Goal: Check status: Check status

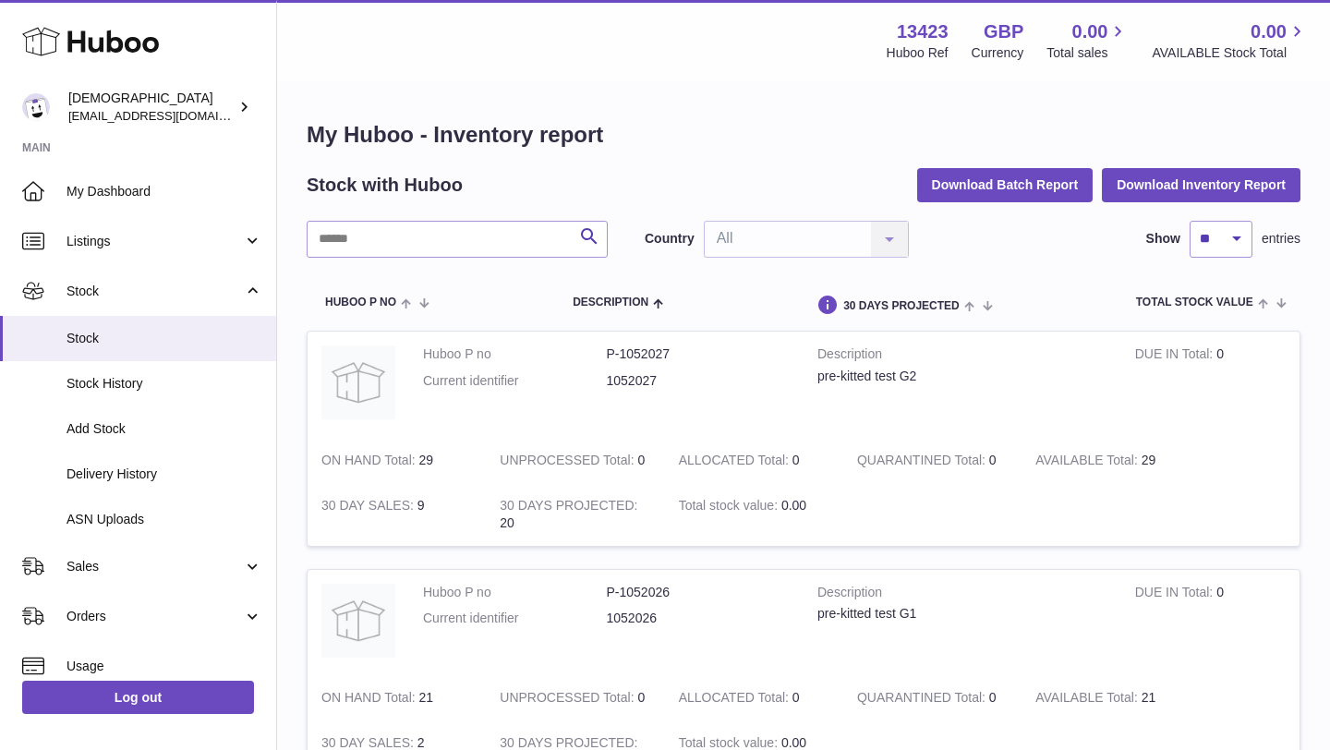
drag, startPoint x: 606, startPoint y: 352, endPoint x: 659, endPoint y: 358, distance: 54.0
click at [659, 358] on dd "P-1052027" at bounding box center [699, 354] width 184 height 18
drag, startPoint x: 607, startPoint y: 352, endPoint x: 668, endPoint y: 355, distance: 61.0
click at [668, 355] on dd "P-1052027" at bounding box center [699, 354] width 184 height 18
copy dd "P-1052027"
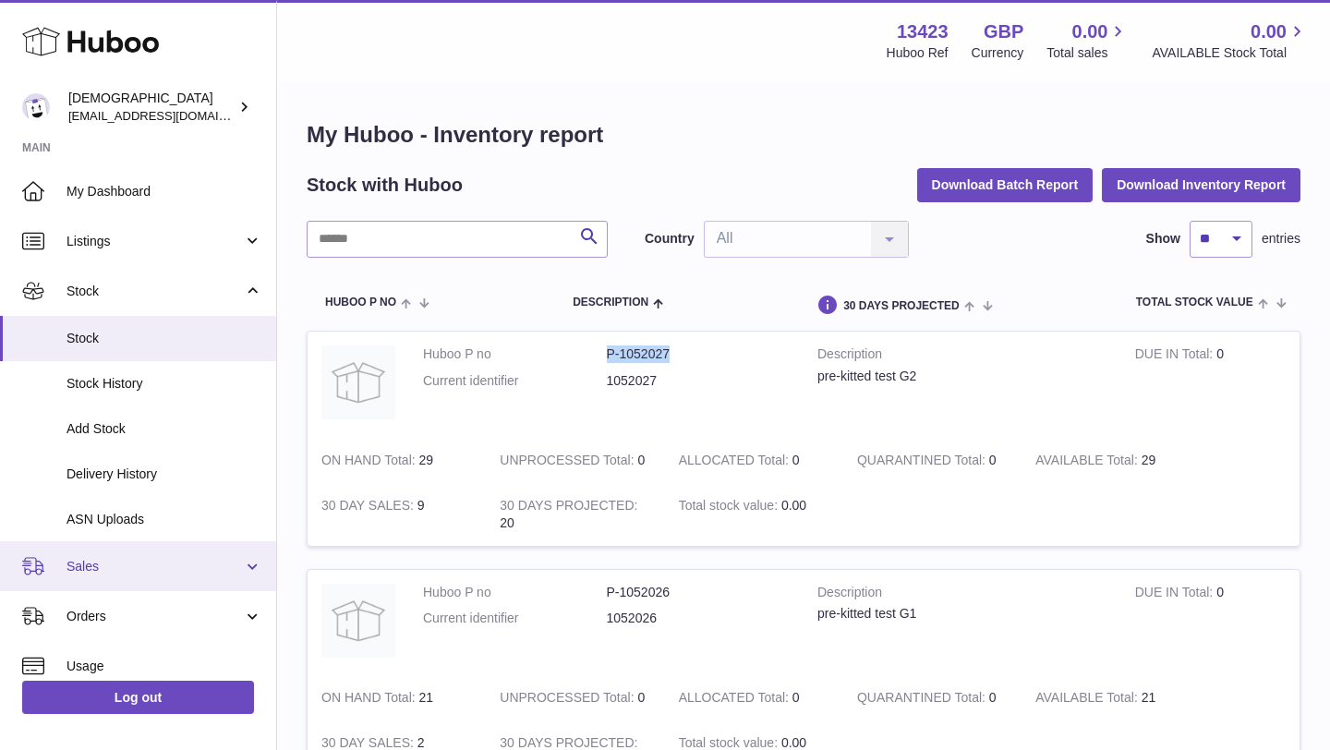
click at [119, 566] on span "Sales" at bounding box center [154, 567] width 176 height 18
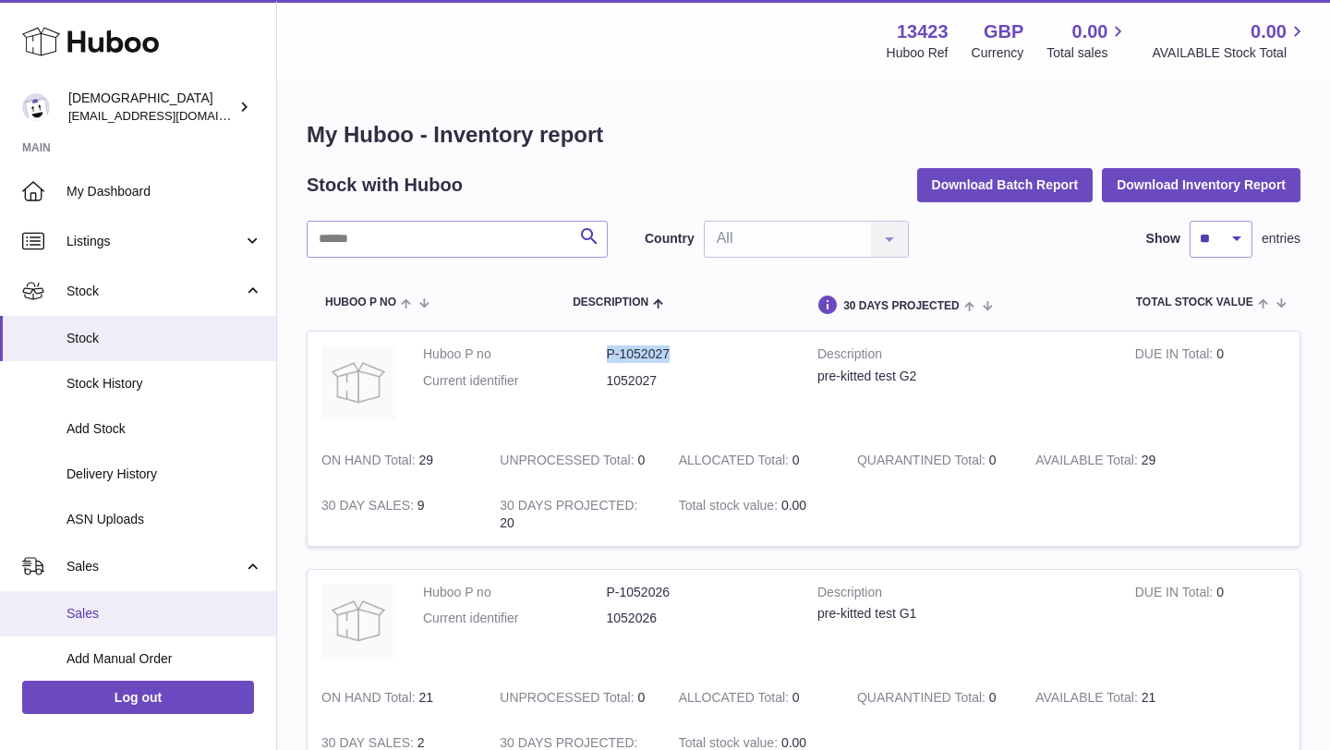
click at [127, 612] on span "Sales" at bounding box center [164, 614] width 196 height 18
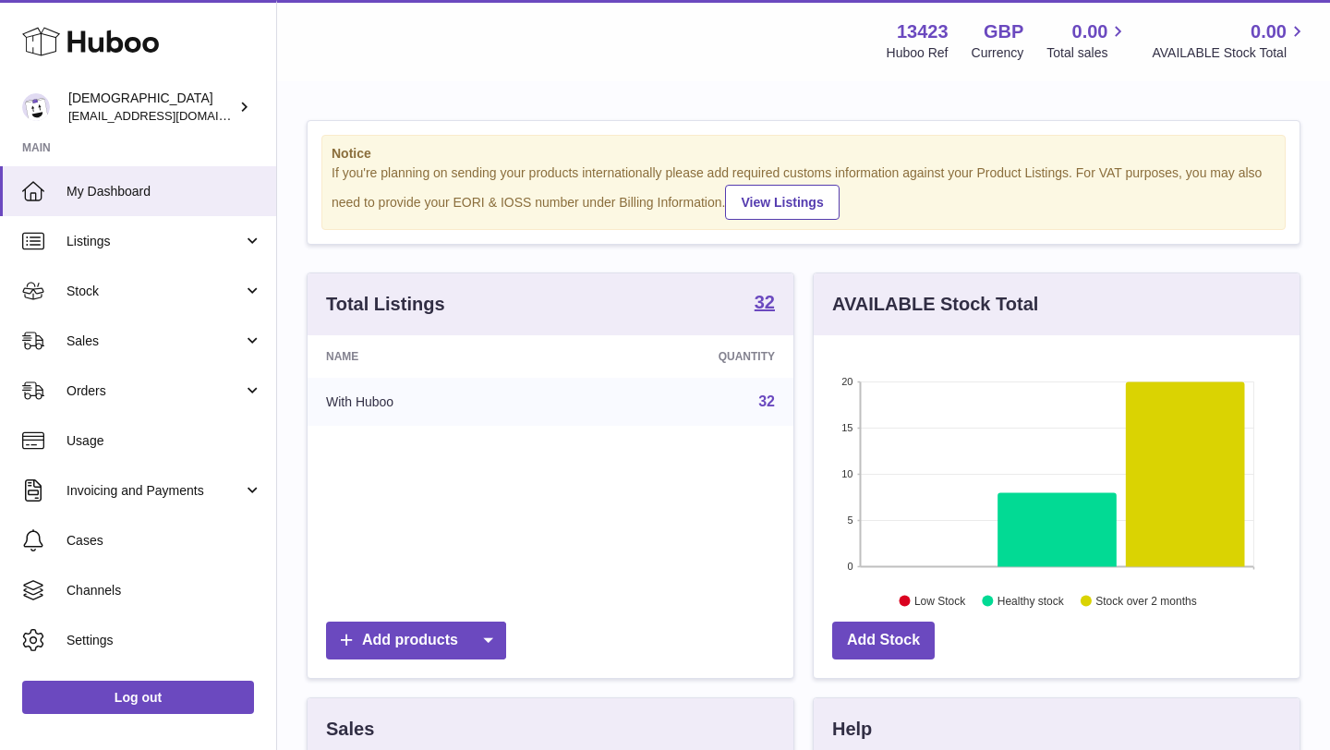
scroll to position [288, 486]
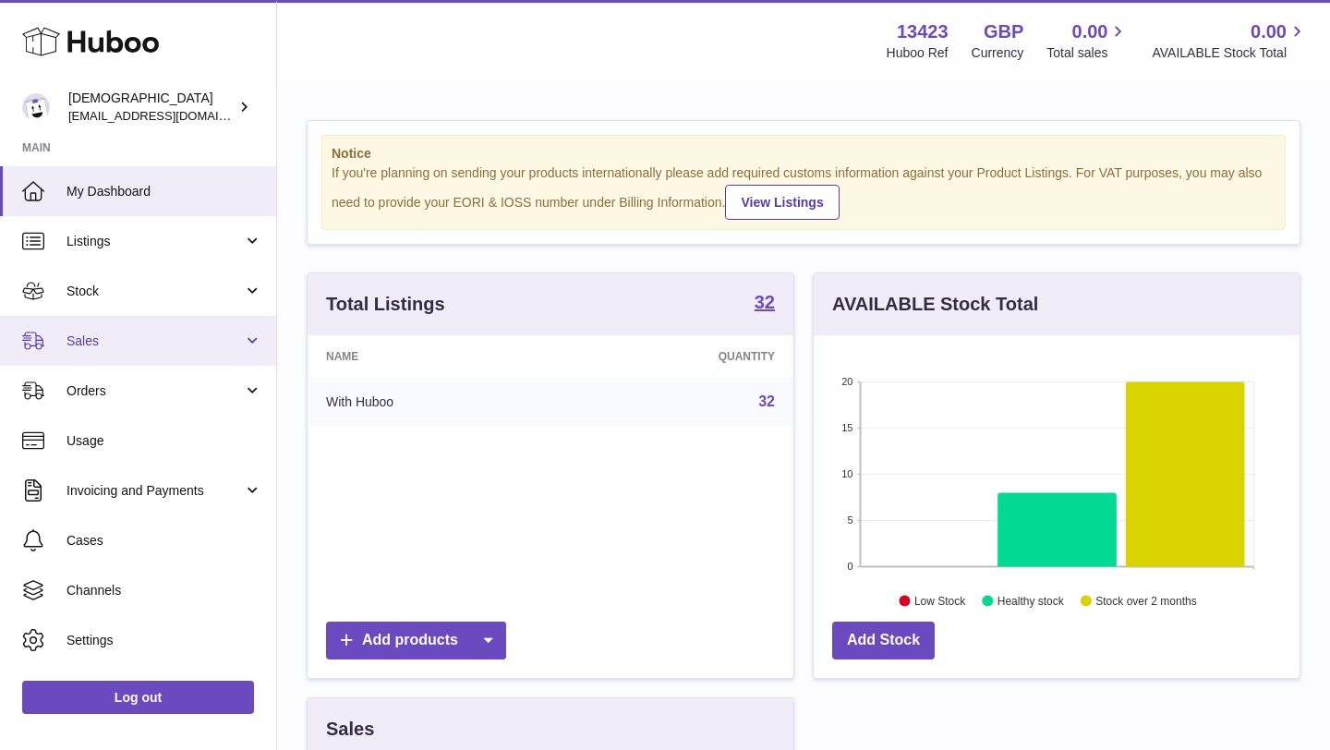
click at [114, 329] on link "Sales" at bounding box center [138, 341] width 276 height 50
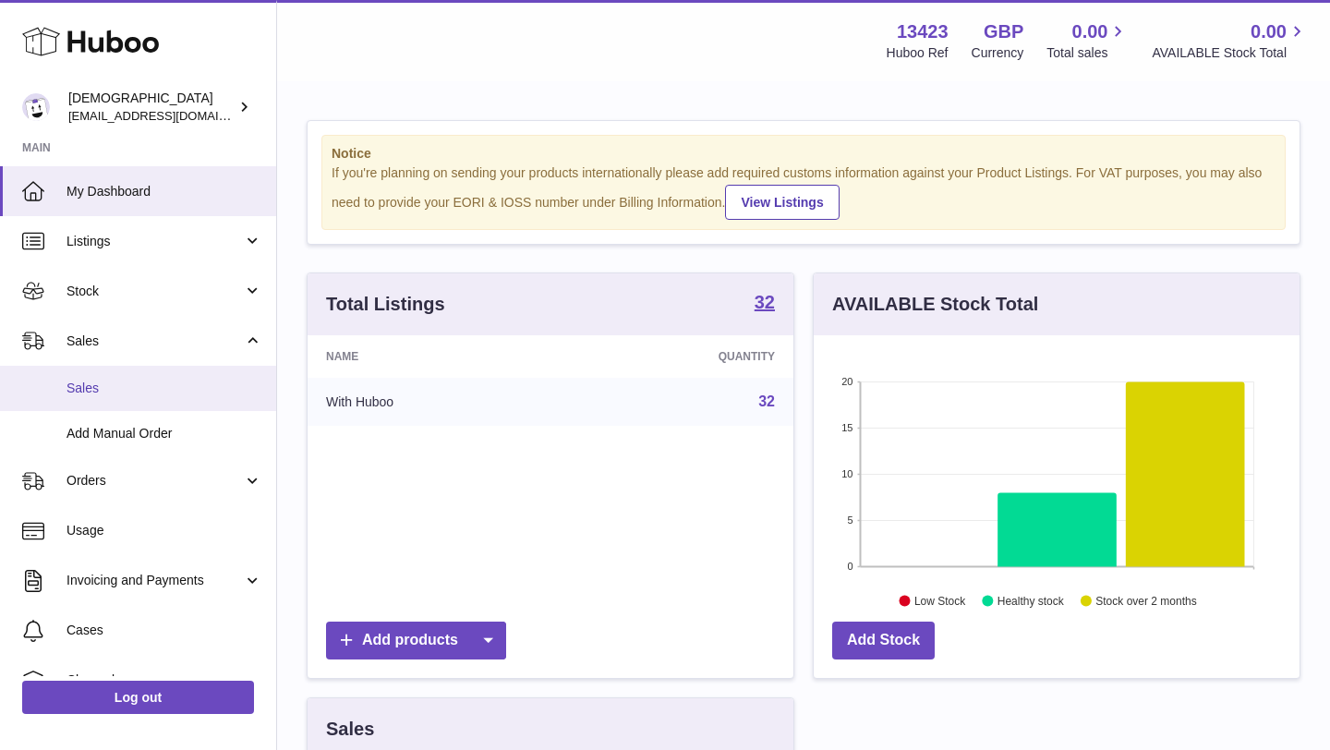
click at [122, 403] on link "Sales" at bounding box center [138, 388] width 276 height 45
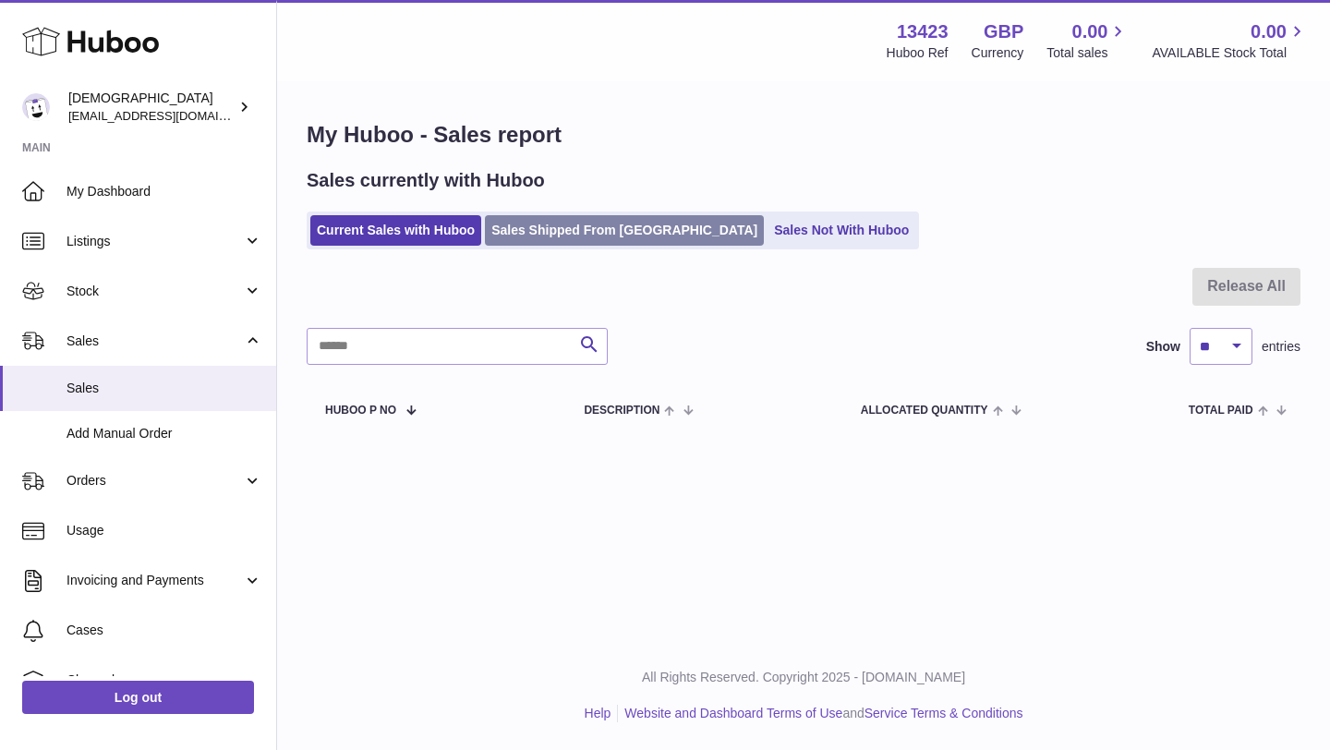
click at [556, 223] on link "Sales Shipped From Huboo" at bounding box center [624, 230] width 279 height 30
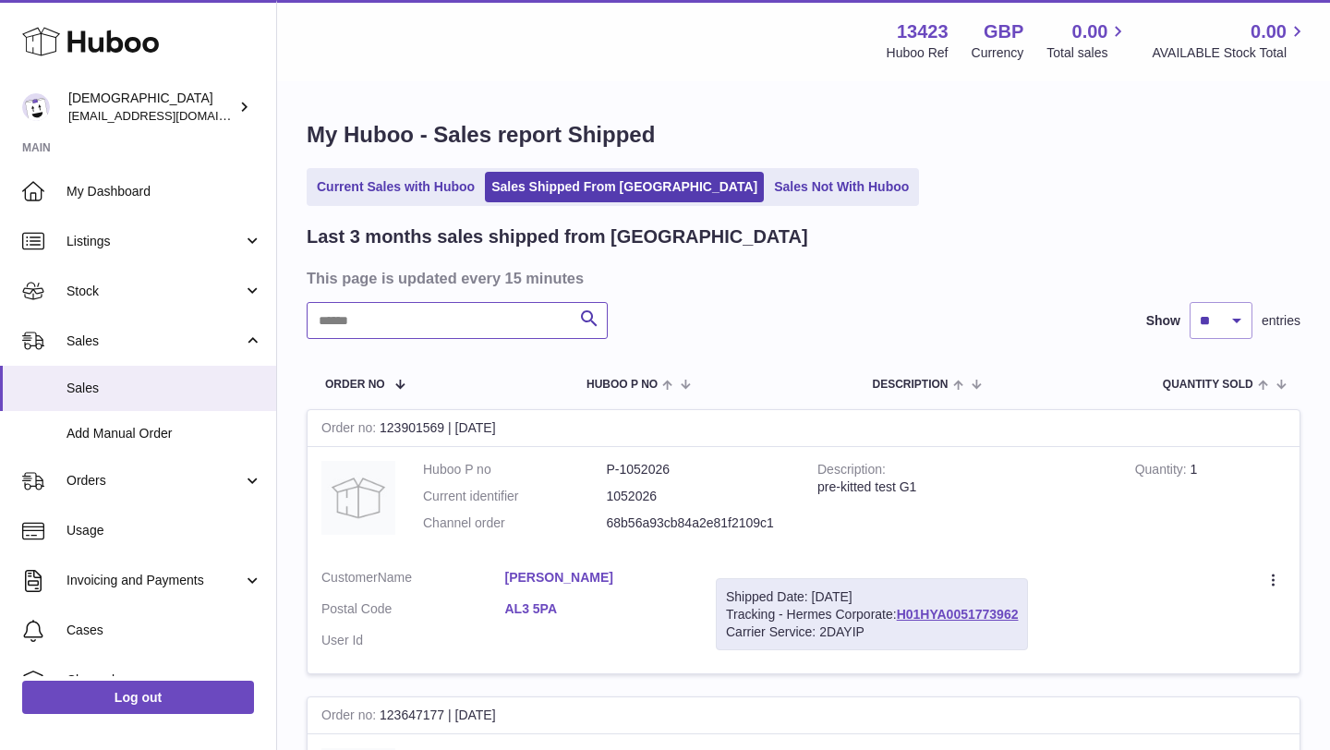
click at [458, 315] on input "text" at bounding box center [457, 320] width 301 height 37
paste input "*********"
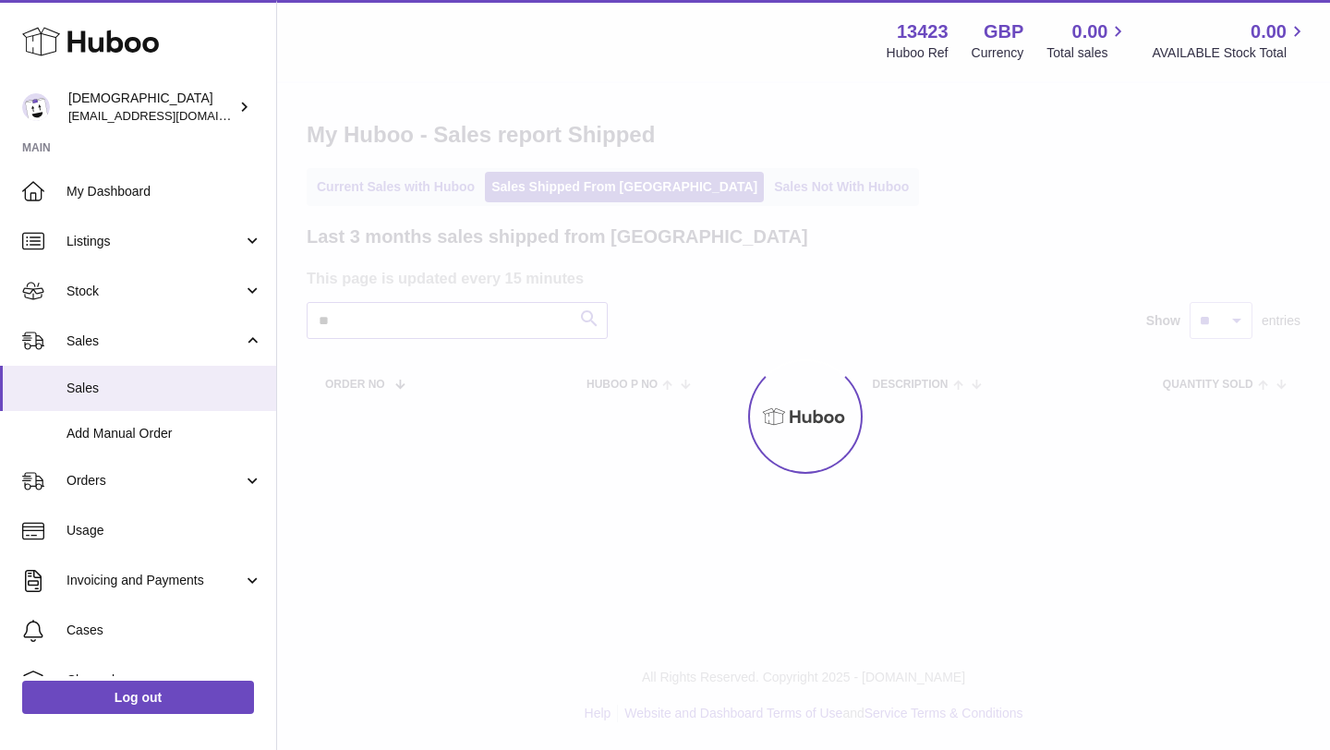
type input "*"
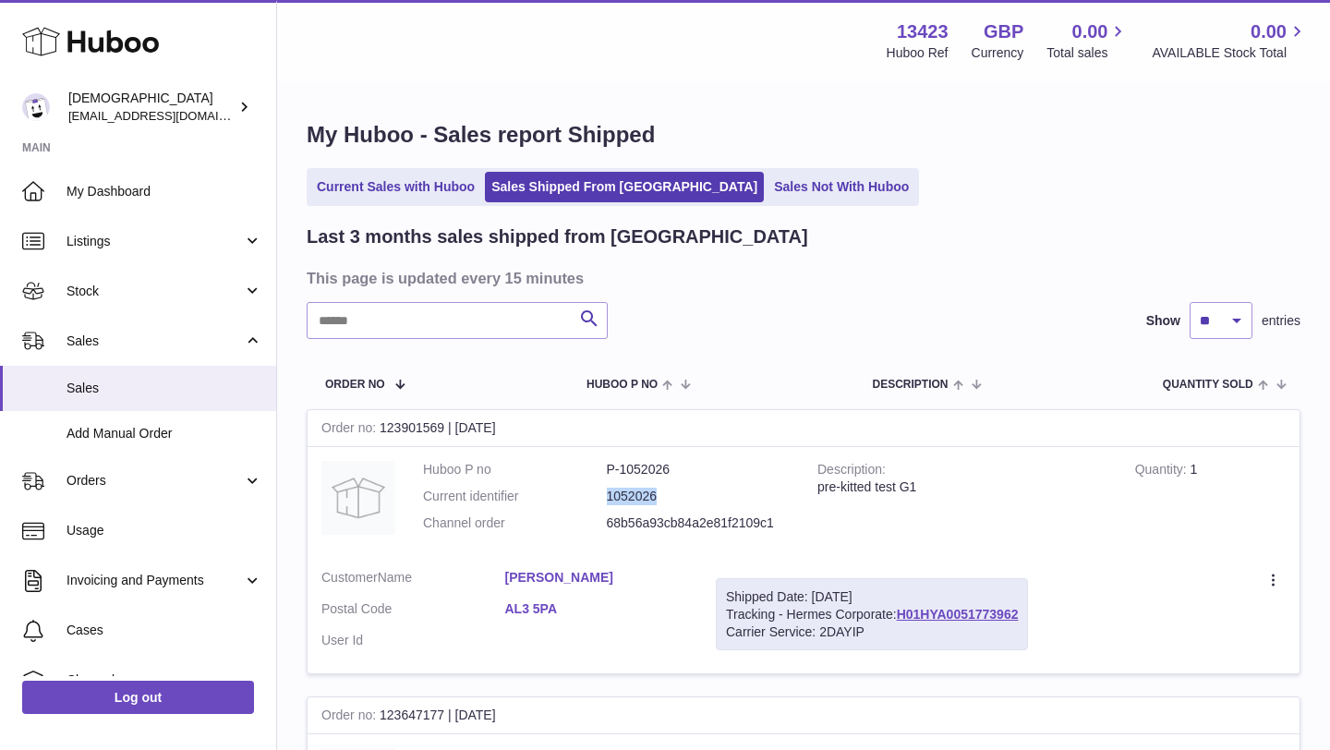
drag, startPoint x: 608, startPoint y: 498, endPoint x: 664, endPoint y: 498, distance: 56.3
click at [664, 498] on dd "1052026" at bounding box center [699, 497] width 184 height 18
copy dd "1052026"
click at [483, 334] on input "text" at bounding box center [457, 320] width 301 height 37
paste input "*******"
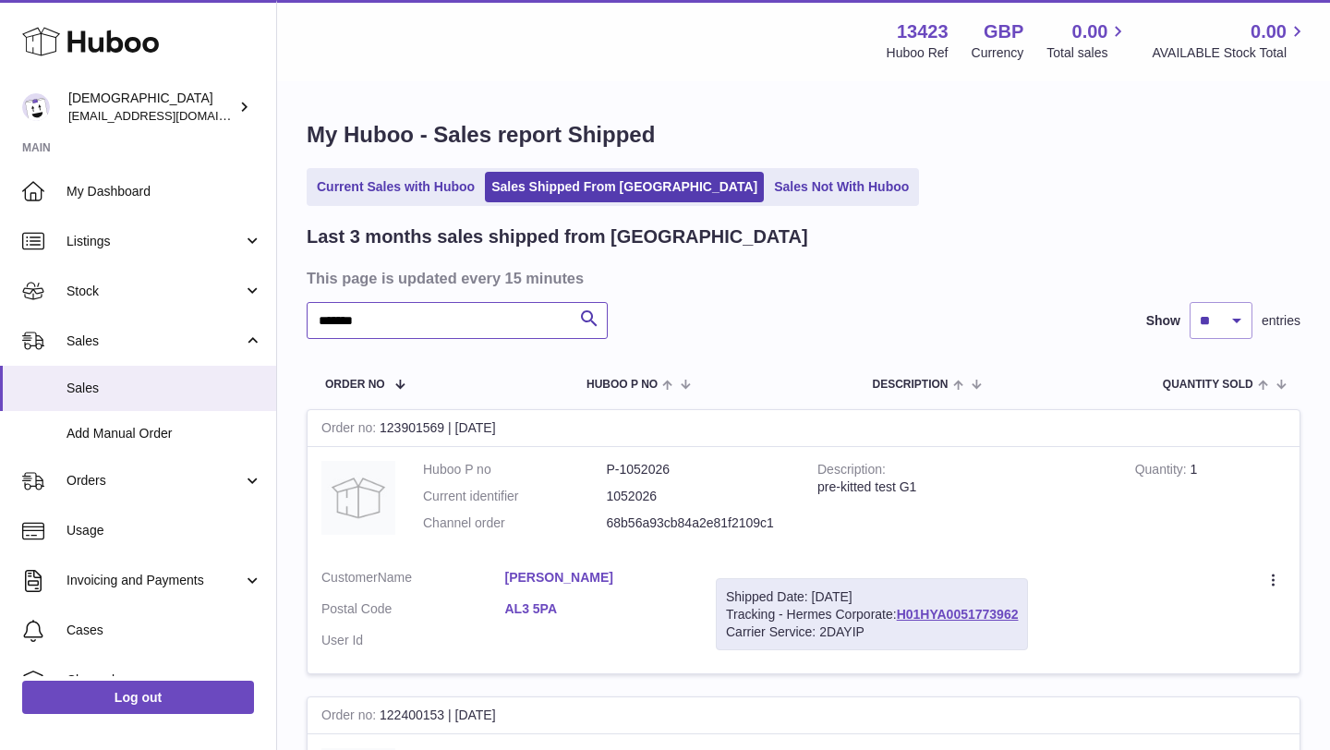
click at [475, 322] on input "*******" at bounding box center [457, 320] width 301 height 37
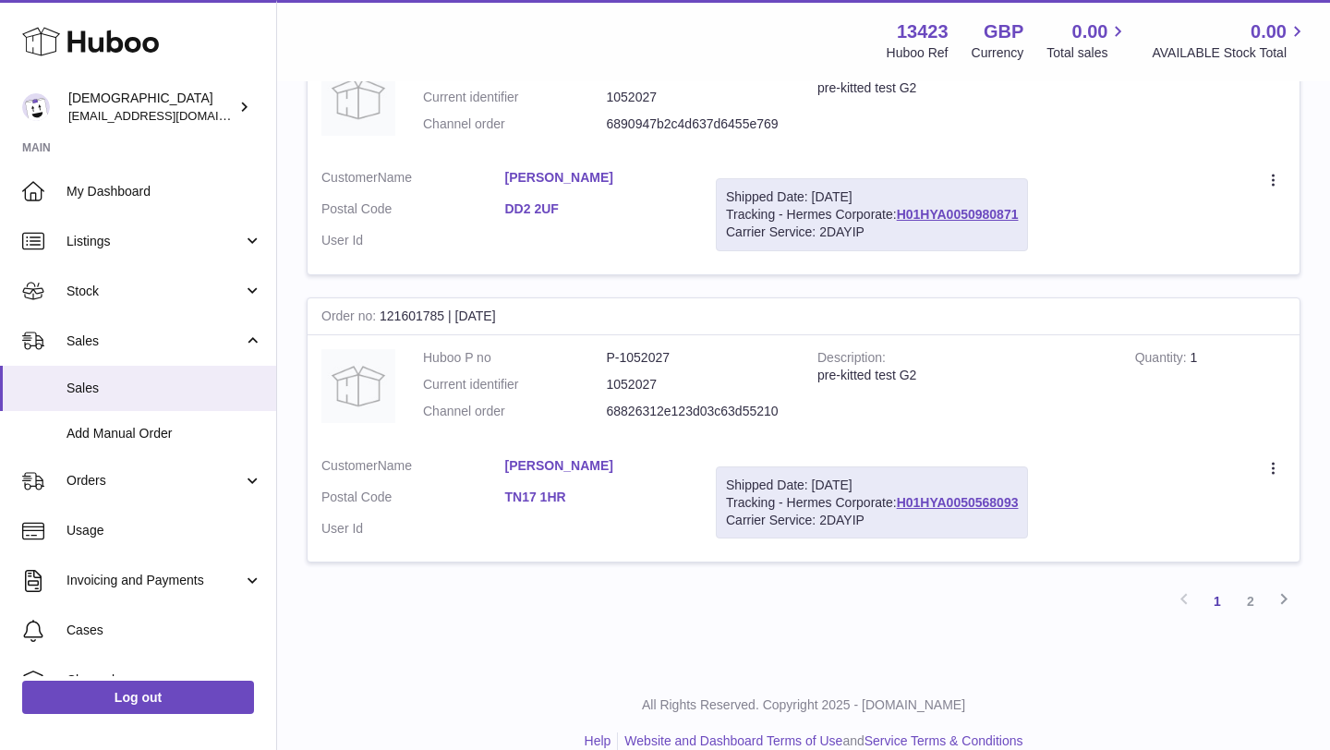
scroll to position [2728, 0]
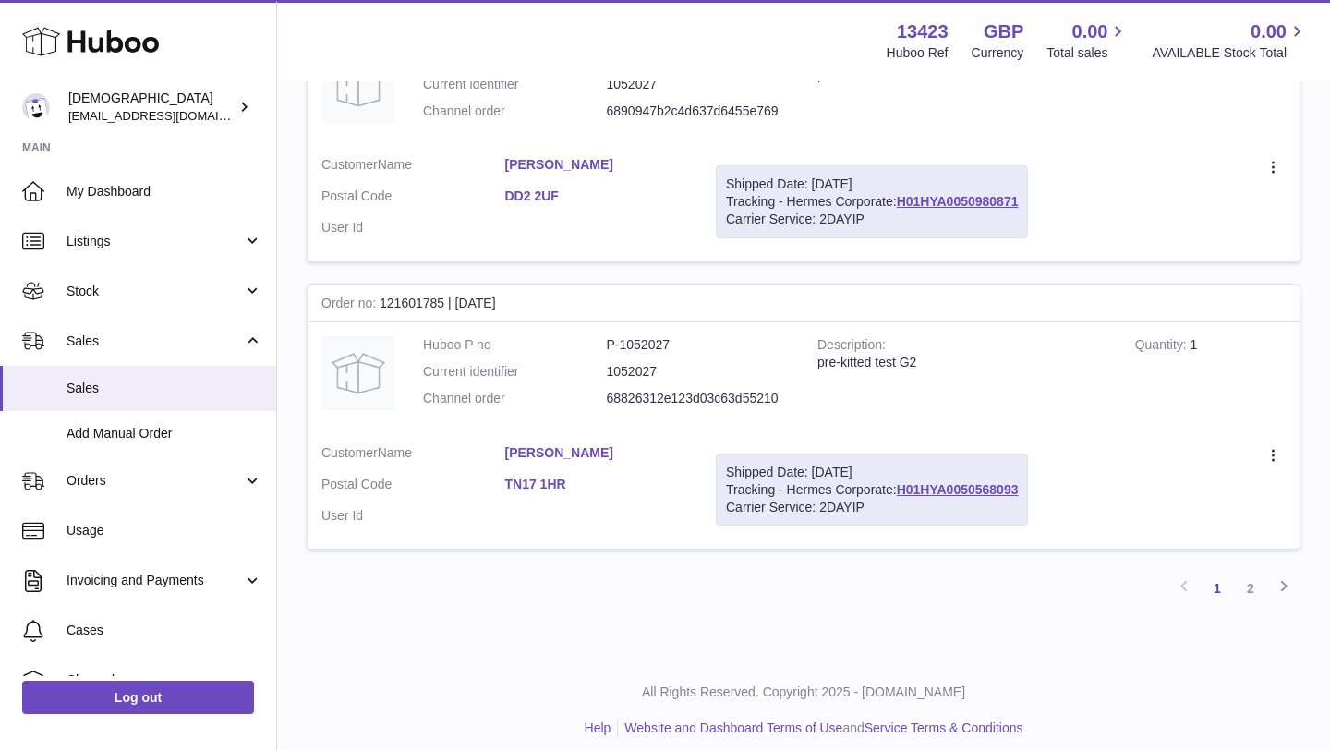
type input "*******"
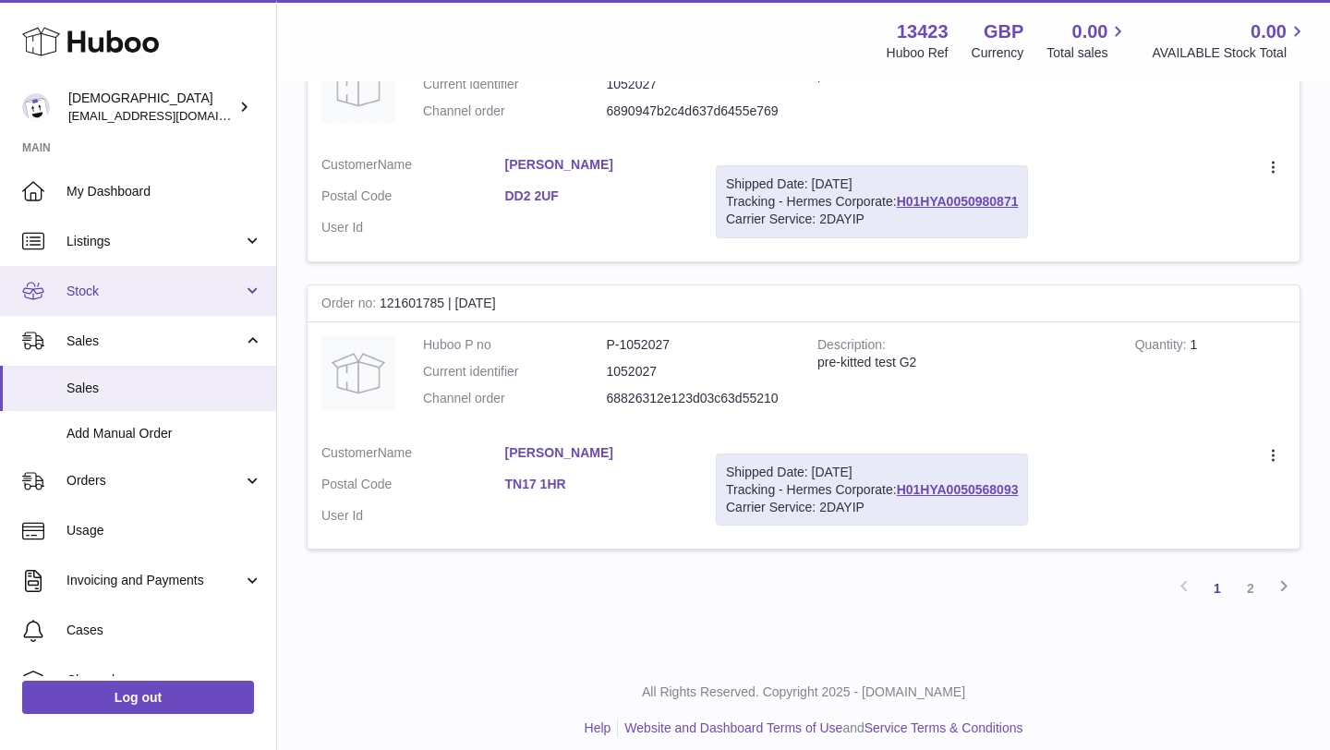
click at [165, 296] on span "Stock" at bounding box center [154, 292] width 176 height 18
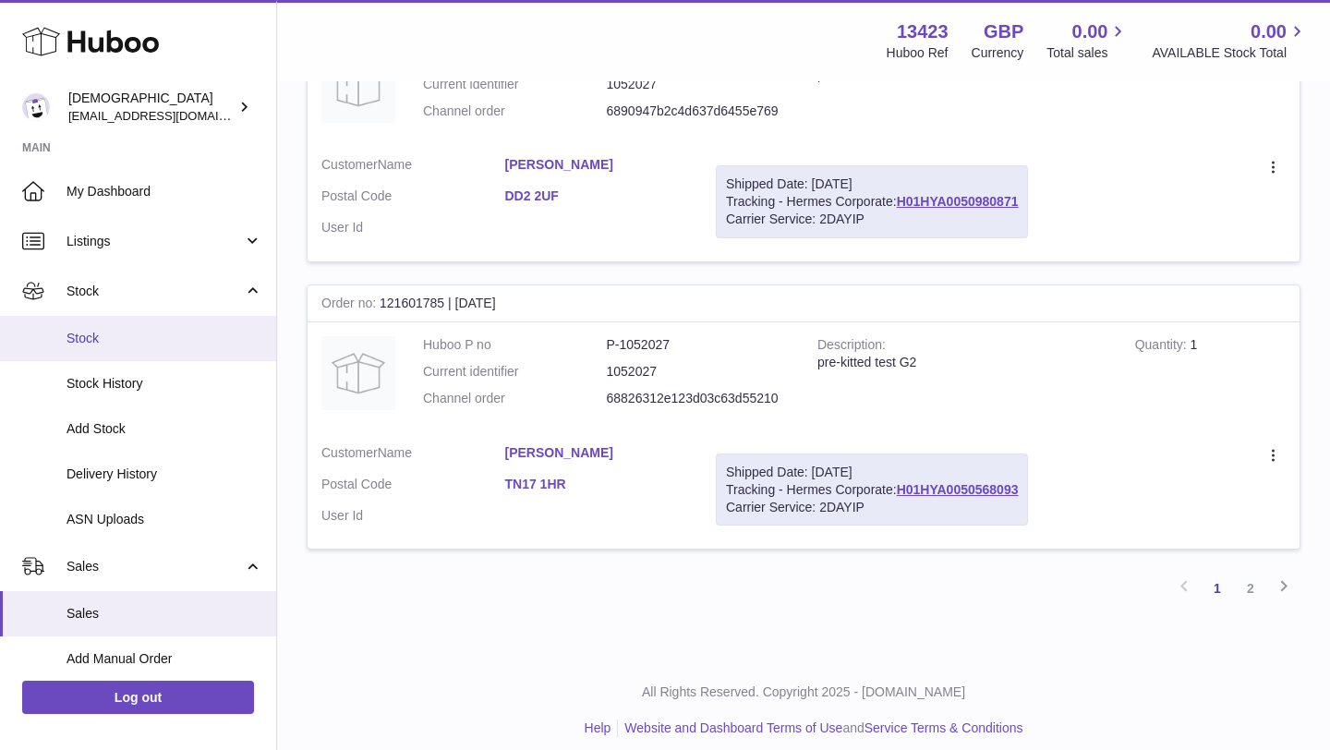
click at [166, 345] on span "Stock" at bounding box center [164, 339] width 196 height 18
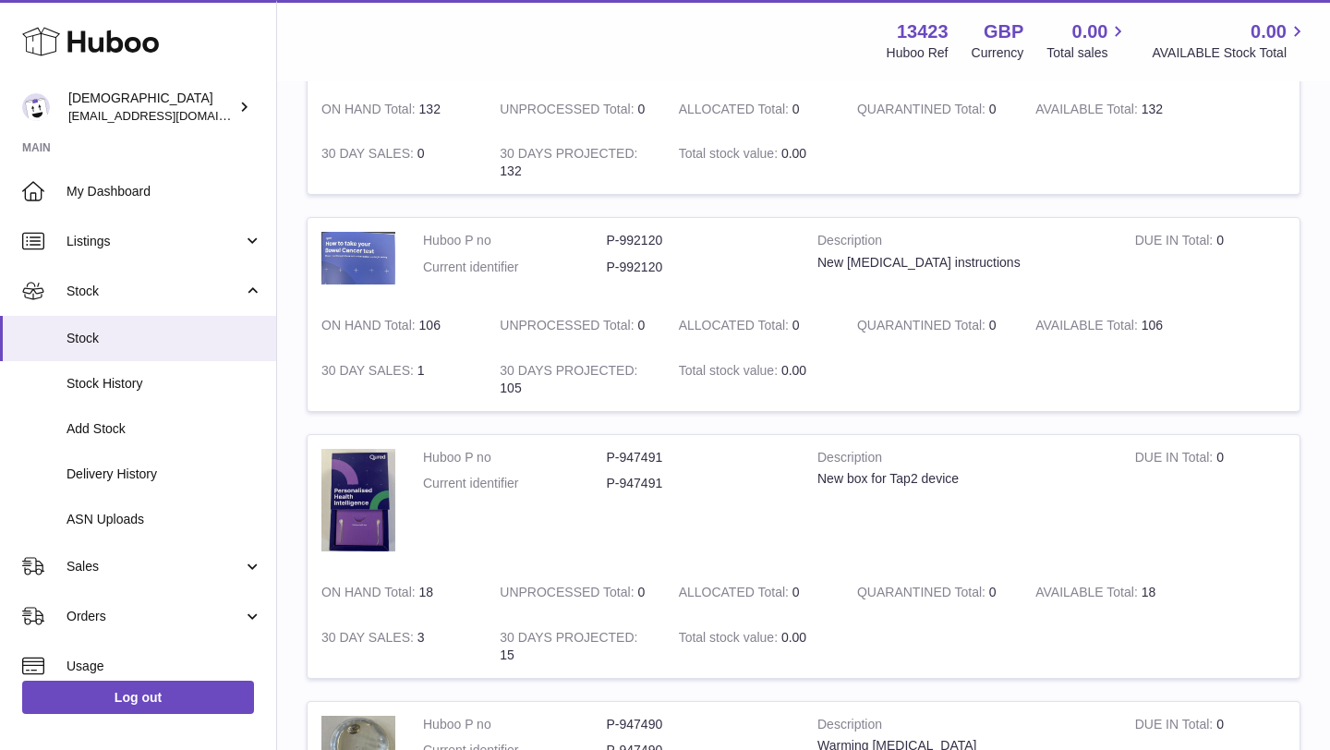
scroll to position [1661, 0]
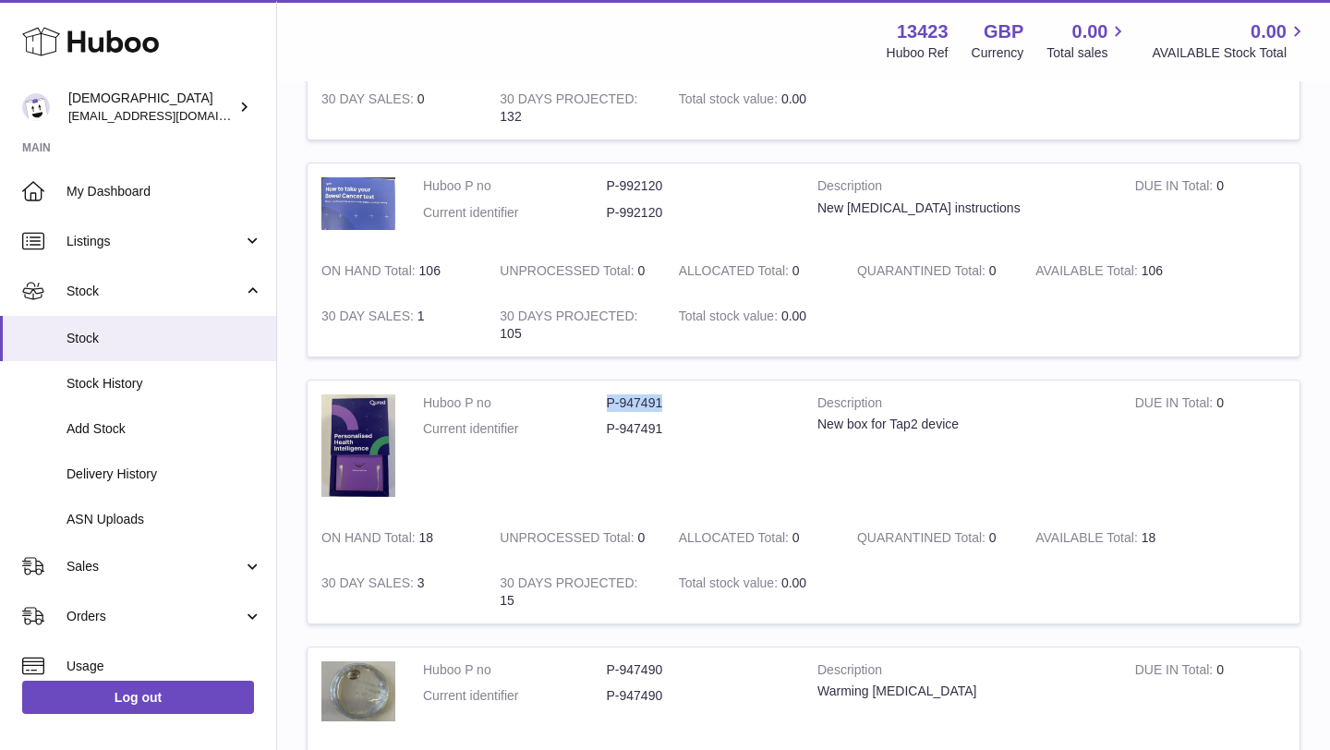
drag, startPoint x: 605, startPoint y: 404, endPoint x: 661, endPoint y: 409, distance: 56.5
click at [661, 409] on dl "Huboo P no P-947491 Current identifier P-947491" at bounding box center [606, 421] width 367 height 54
copy dl "P-947491"
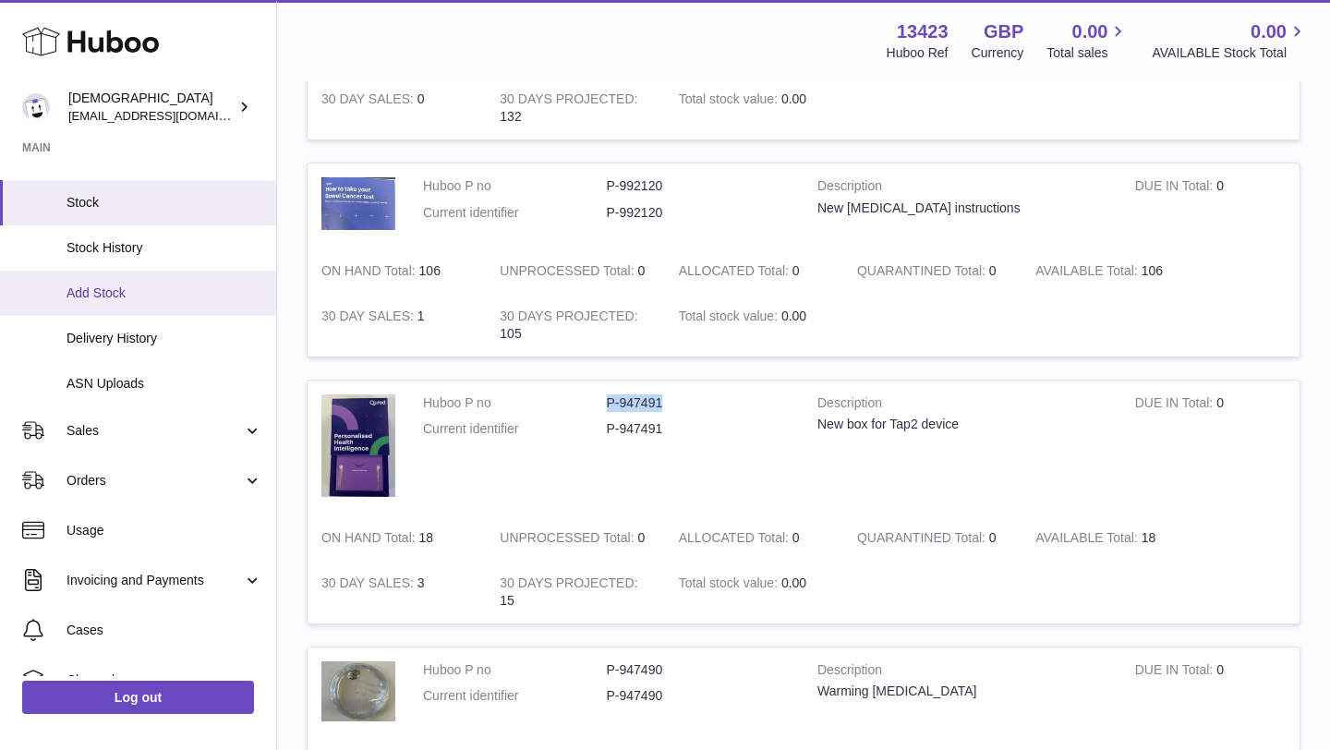
scroll to position [163, 0]
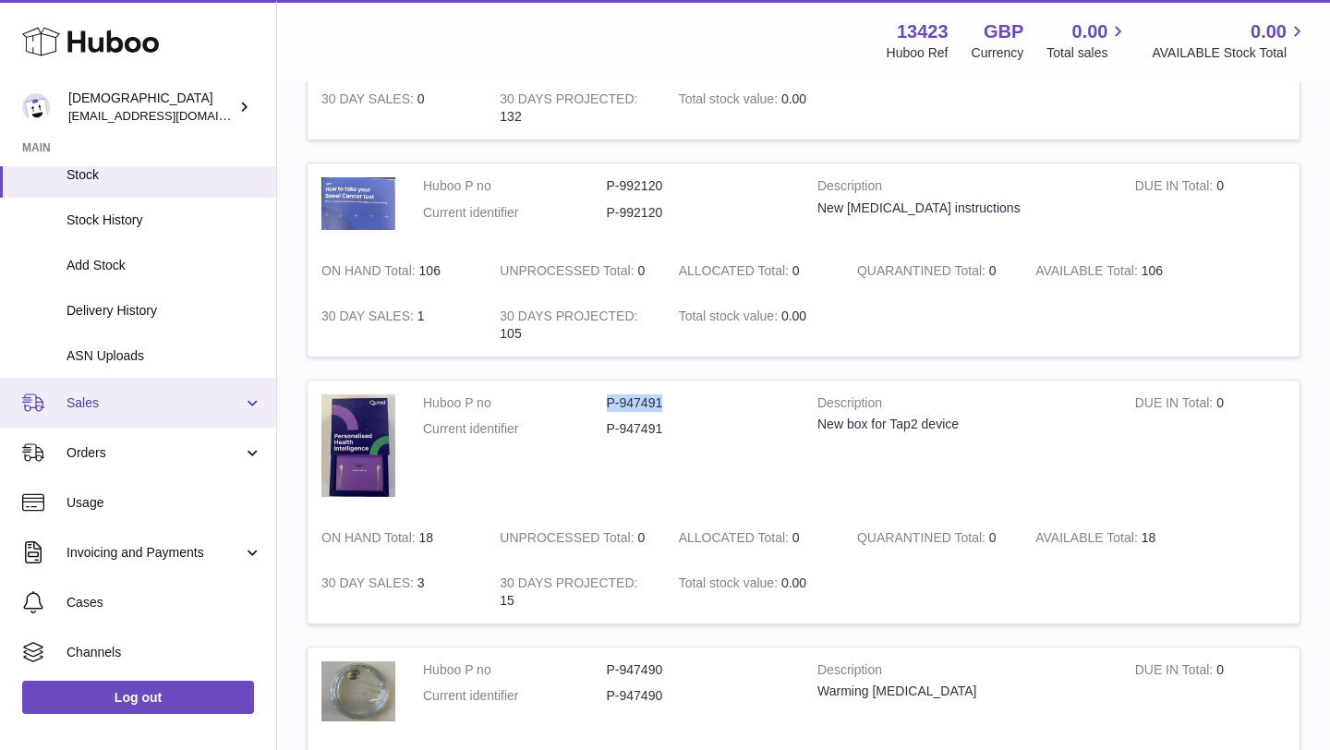
click at [114, 398] on span "Sales" at bounding box center [154, 403] width 176 height 18
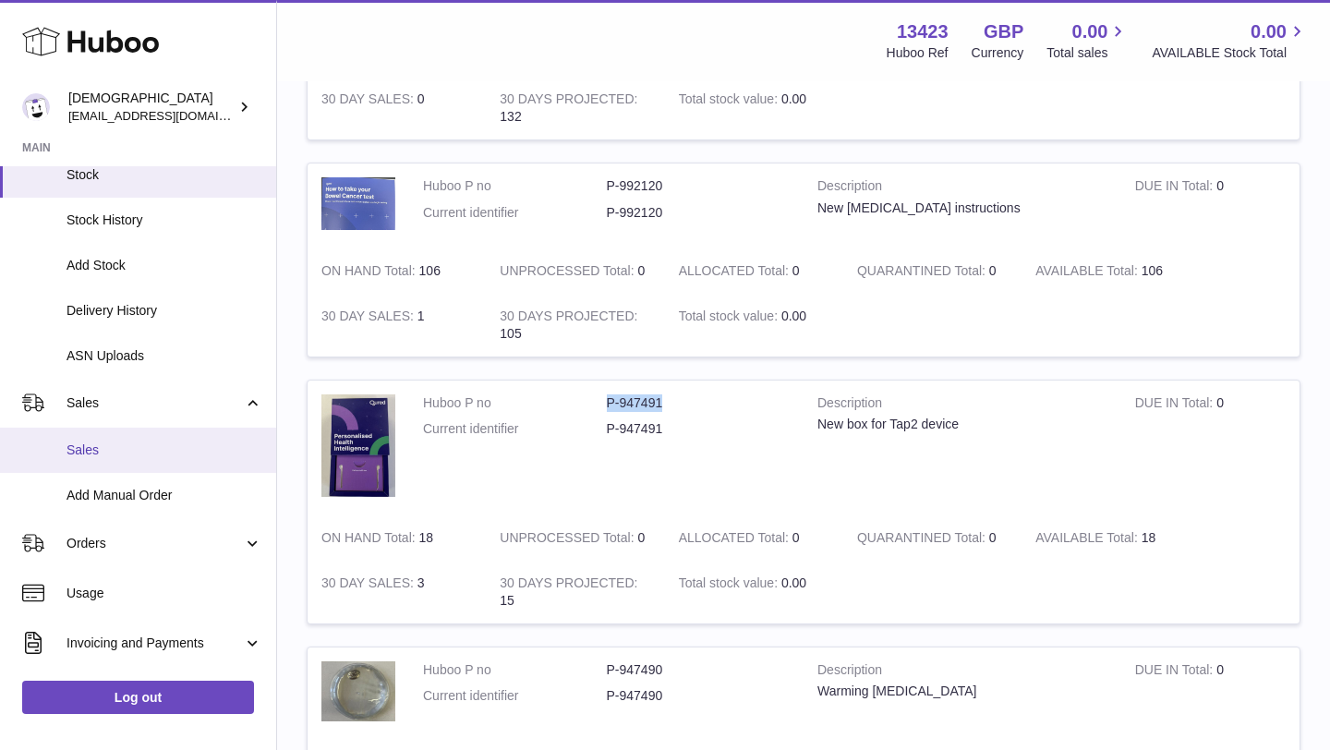
click at [115, 440] on link "Sales" at bounding box center [138, 450] width 276 height 45
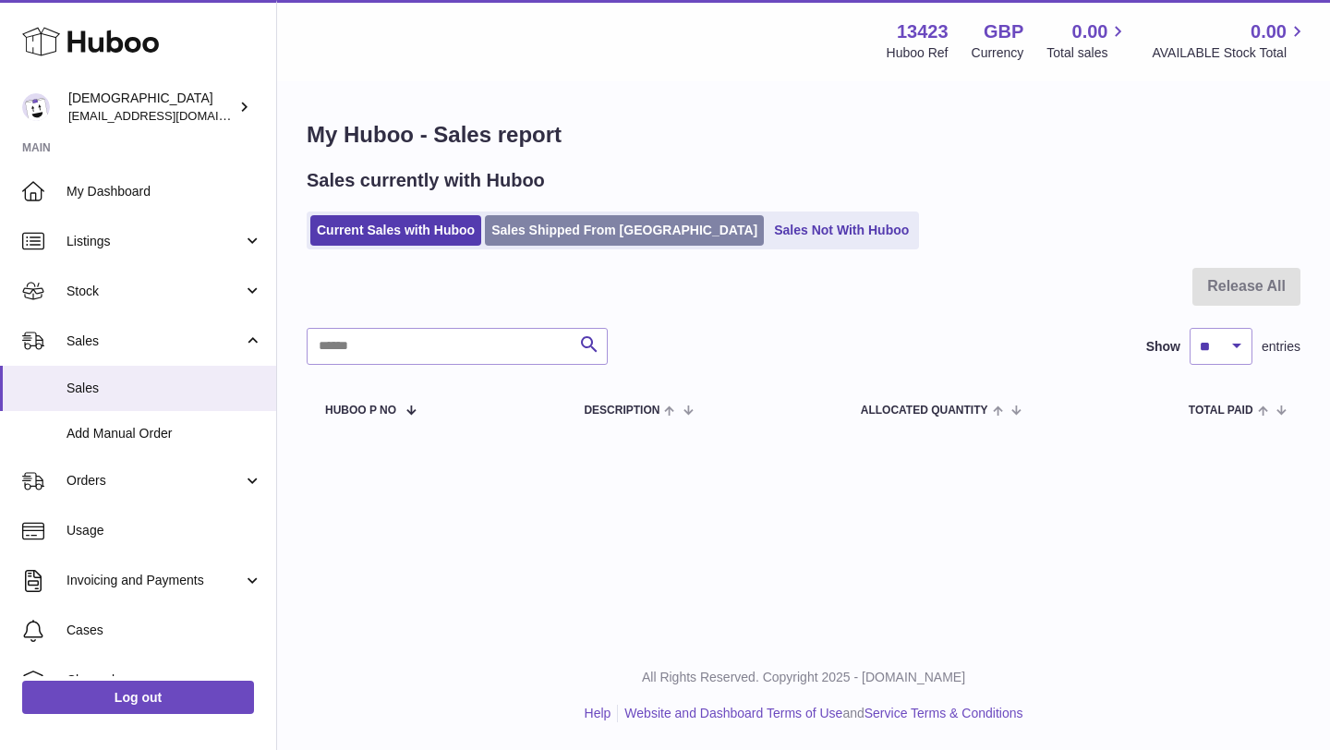
click at [509, 229] on link "Sales Shipped From [GEOGRAPHIC_DATA]" at bounding box center [624, 230] width 279 height 30
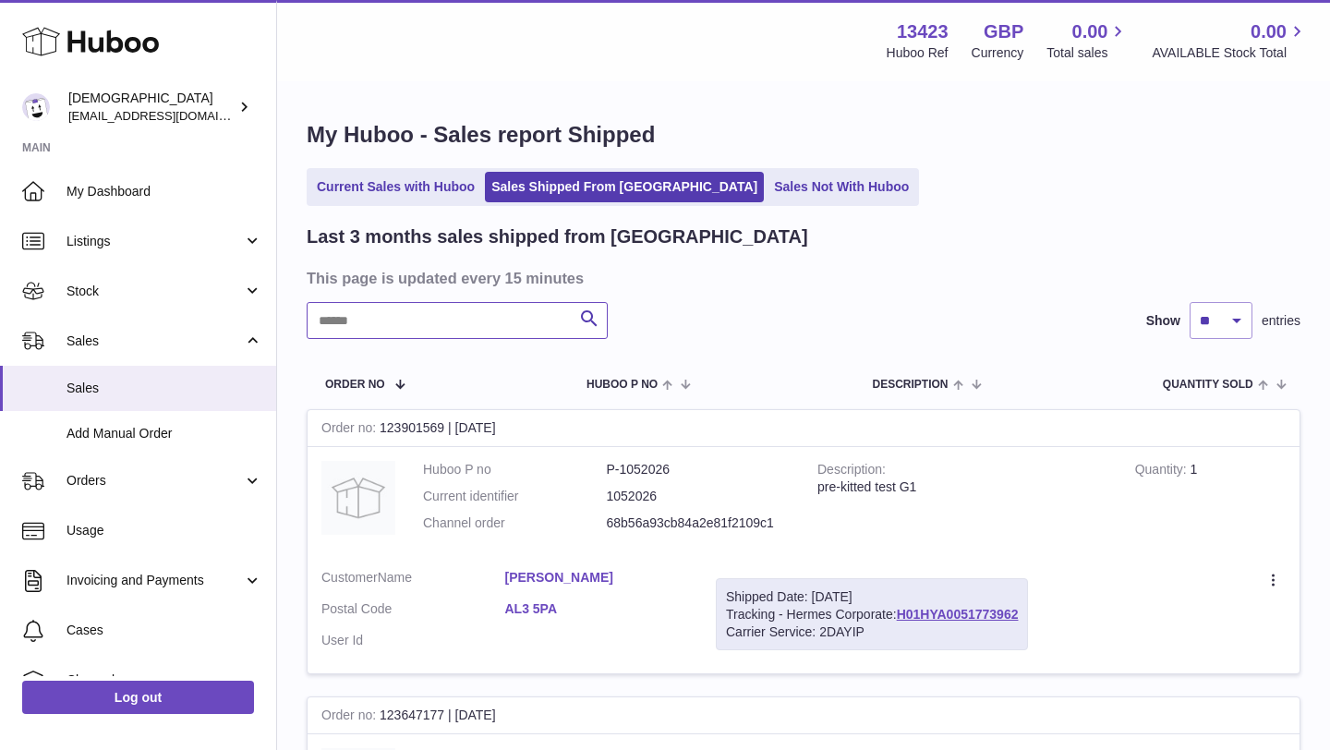
click at [462, 333] on input "text" at bounding box center [457, 320] width 301 height 37
paste input "********"
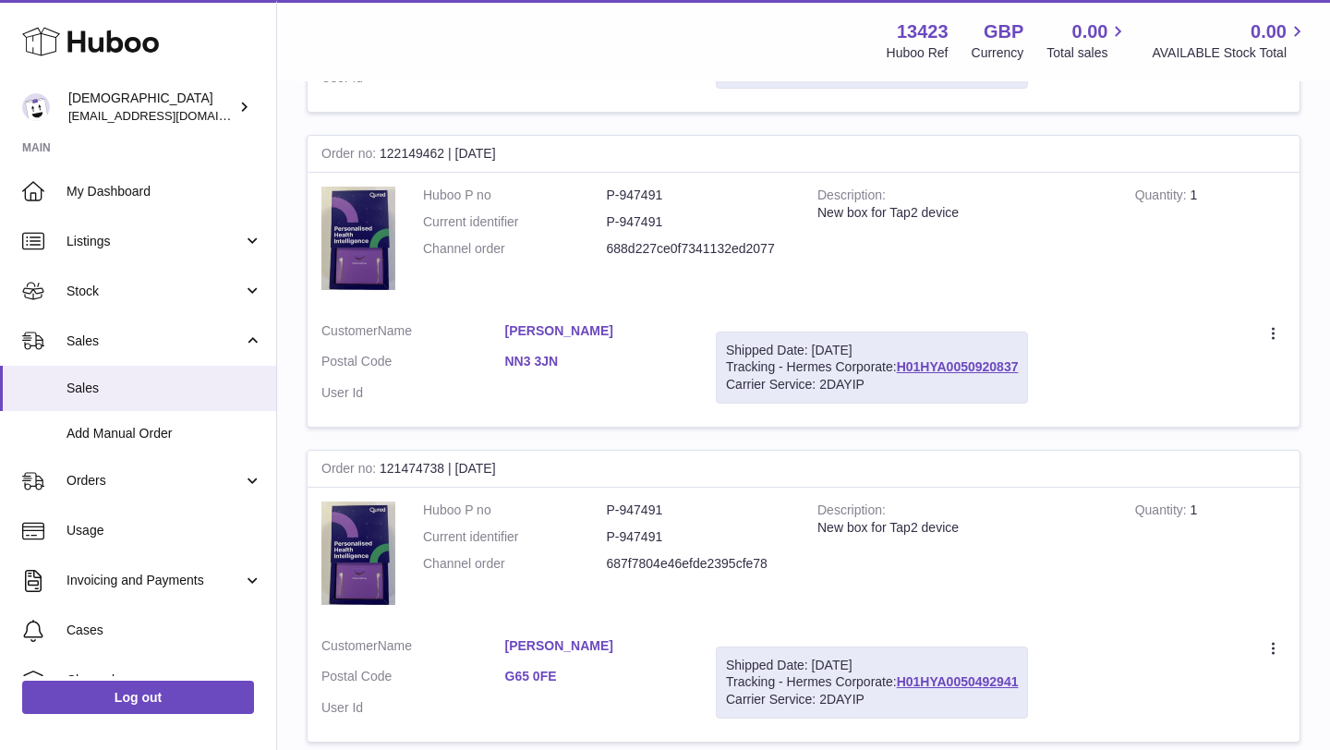
scroll to position [1223, 0]
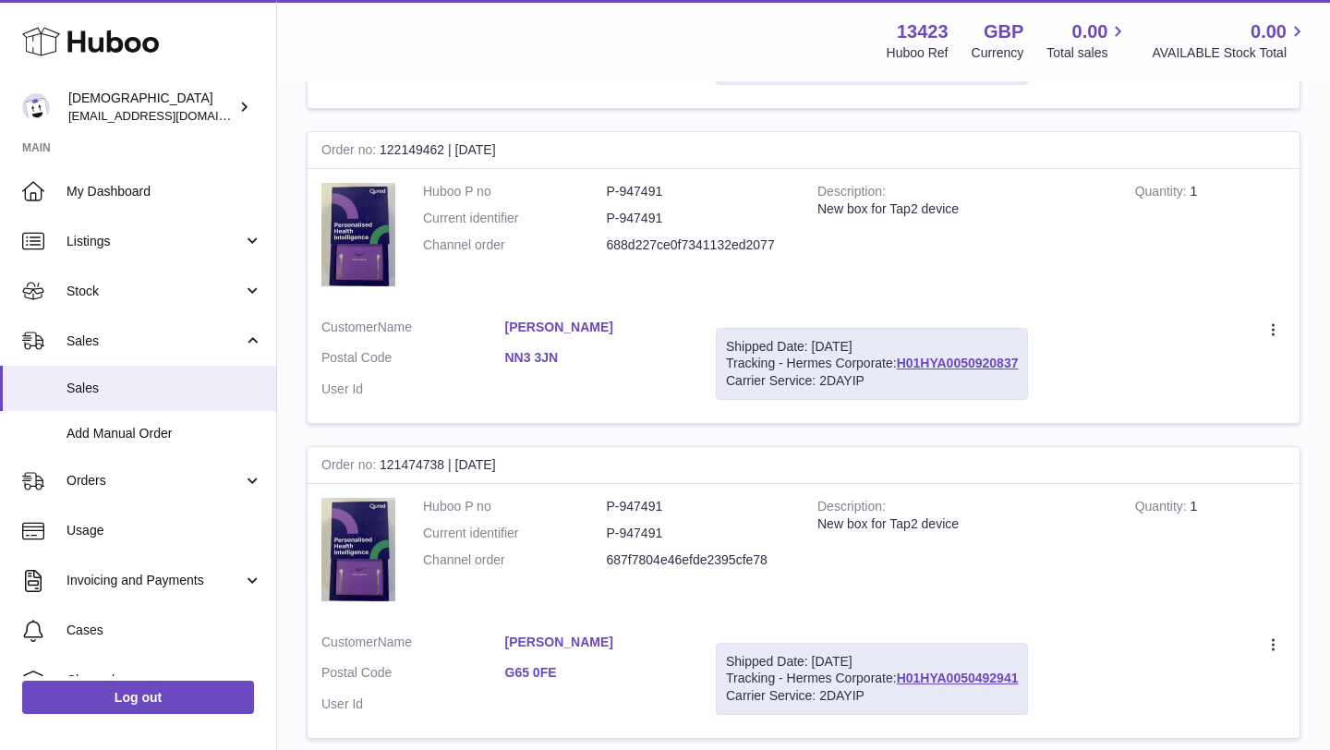
type input "********"
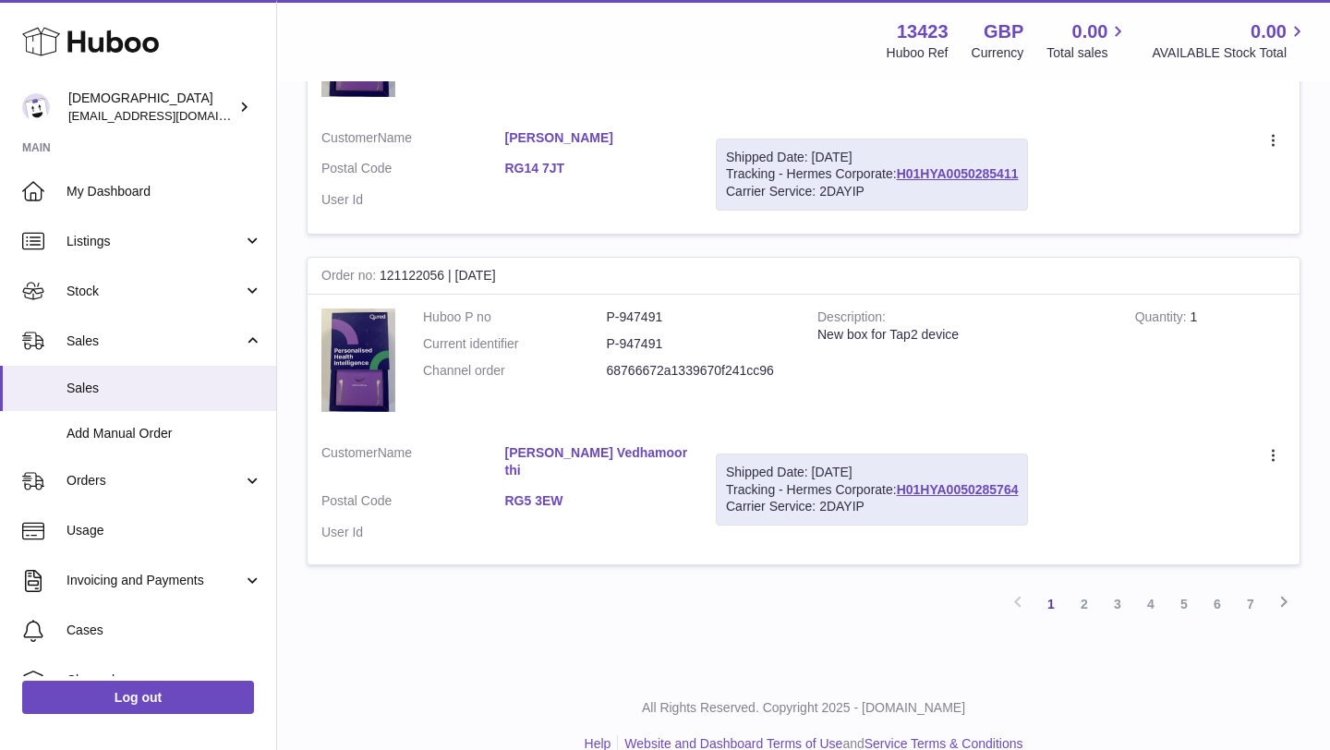
scroll to position [2995, 0]
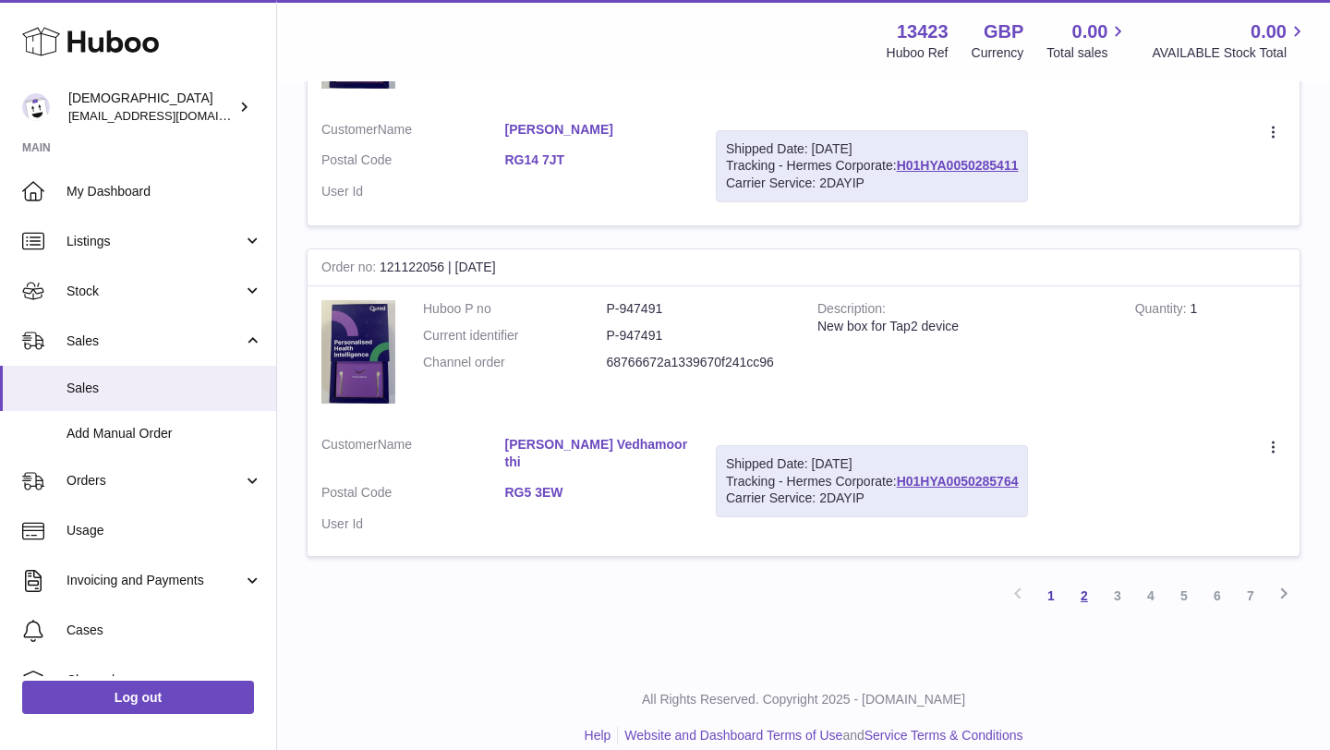
click at [1079, 584] on link "2" at bounding box center [1084, 595] width 33 height 33
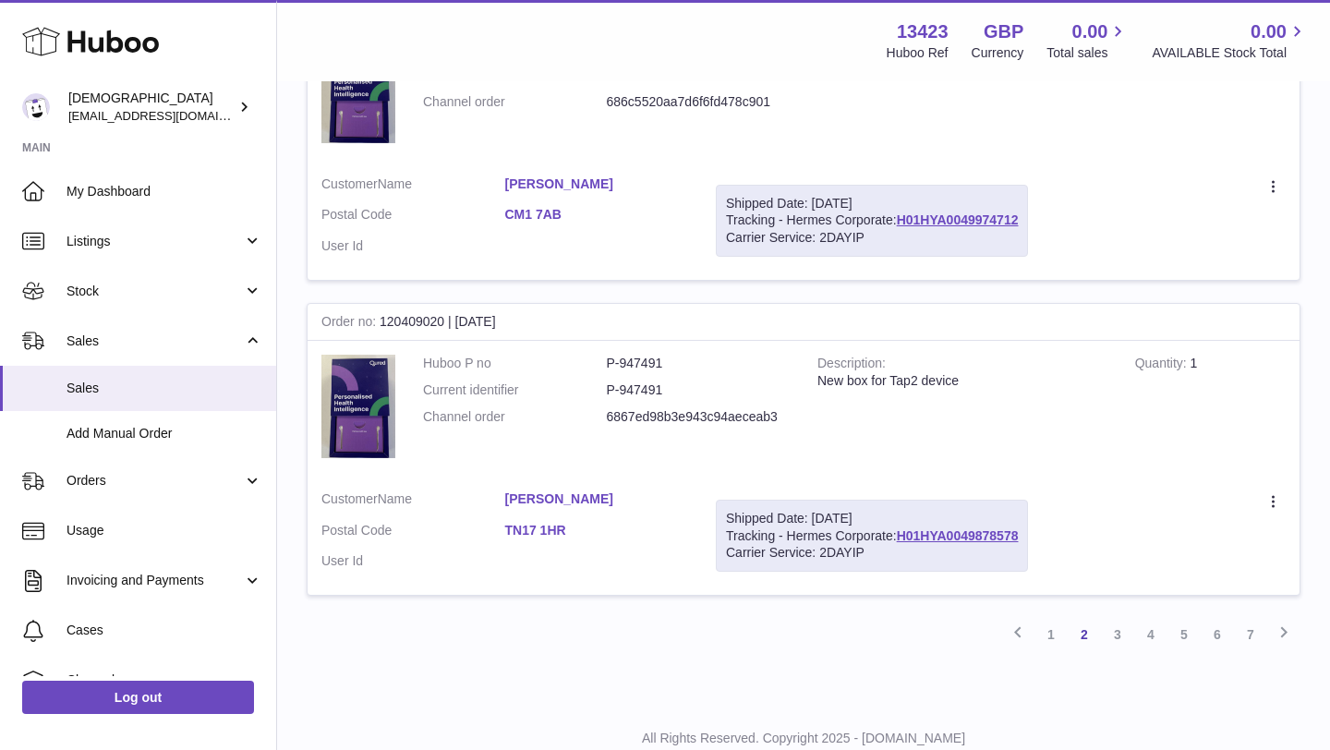
scroll to position [2939, 0]
click at [1121, 639] on link "3" at bounding box center [1117, 633] width 33 height 33
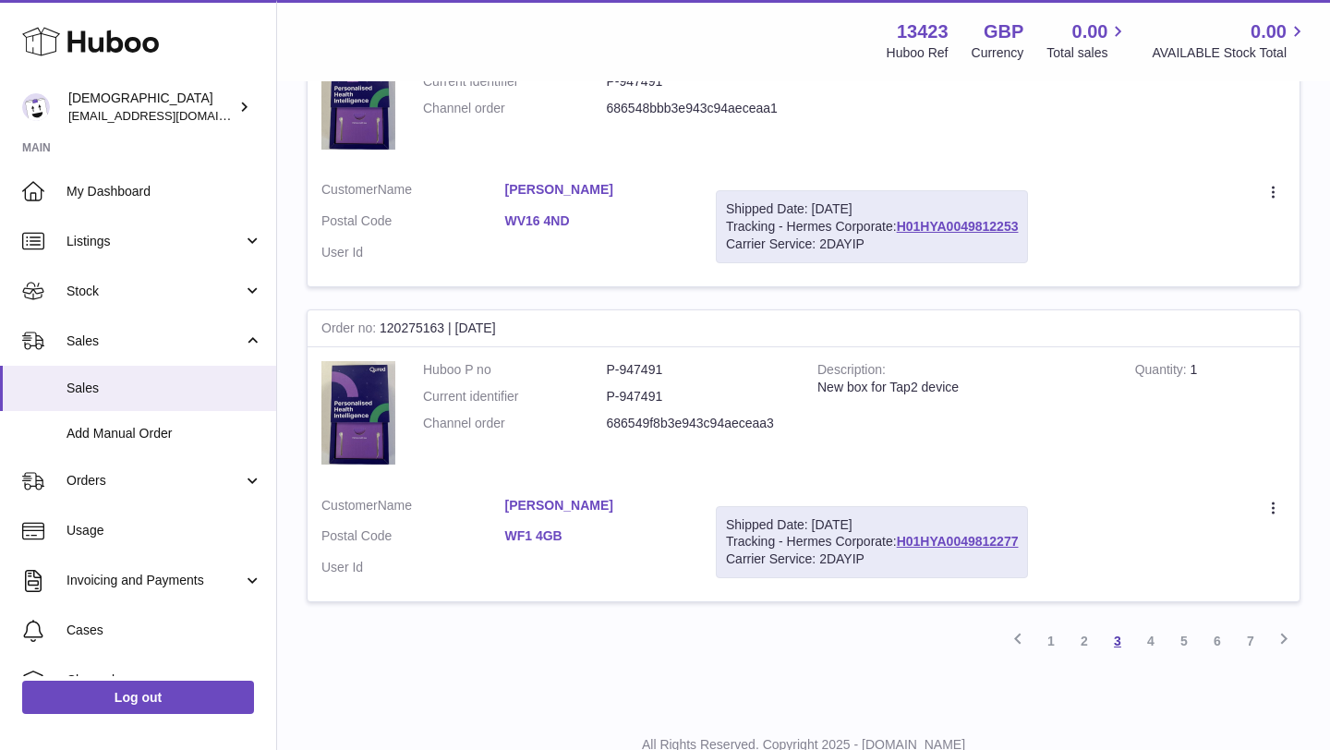
scroll to position [3001, 0]
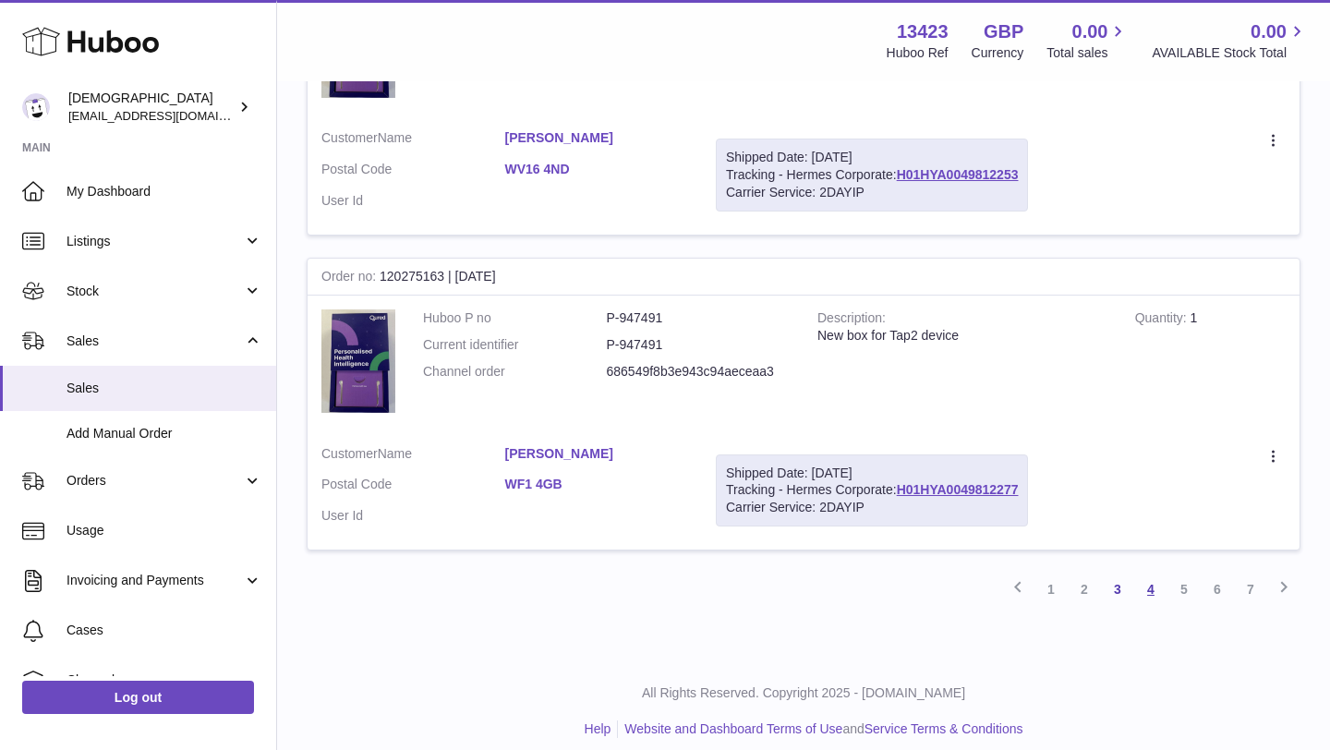
click at [1154, 580] on link "4" at bounding box center [1150, 589] width 33 height 33
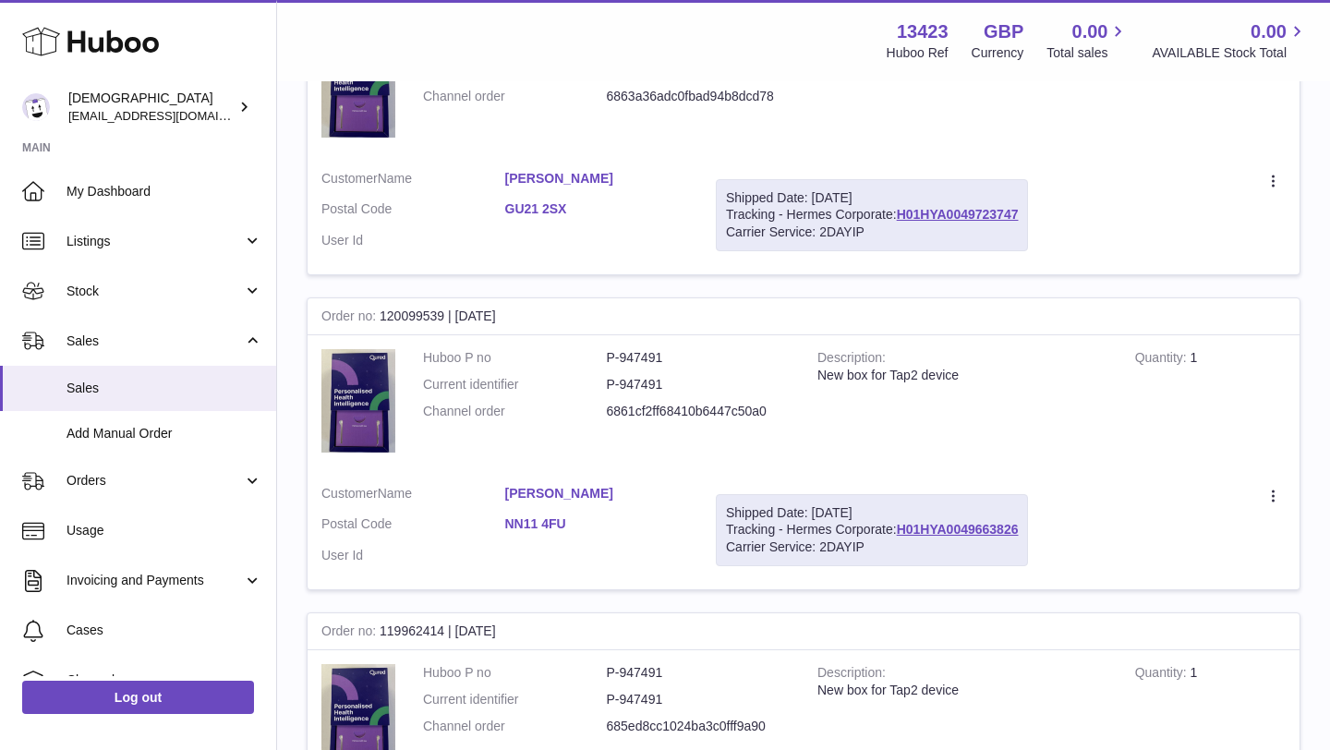
scroll to position [1388, 0]
